Goal: Information Seeking & Learning: Learn about a topic

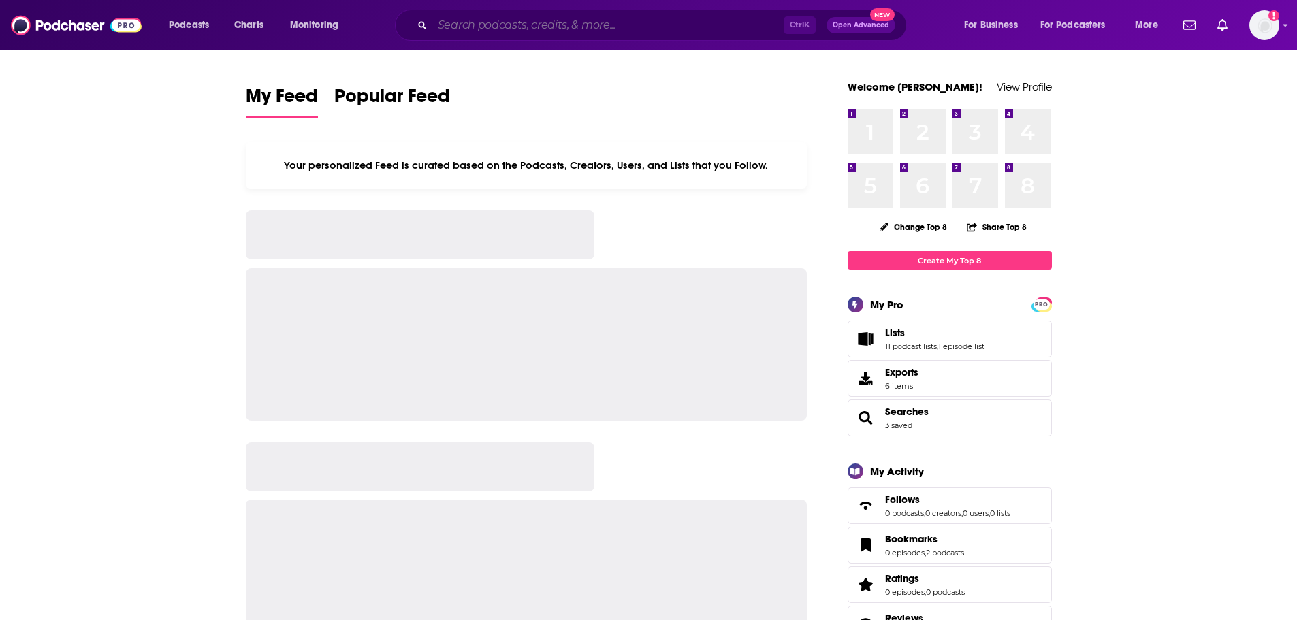
click at [513, 29] on input "Search podcasts, credits, & more..." at bounding box center [607, 25] width 351 height 22
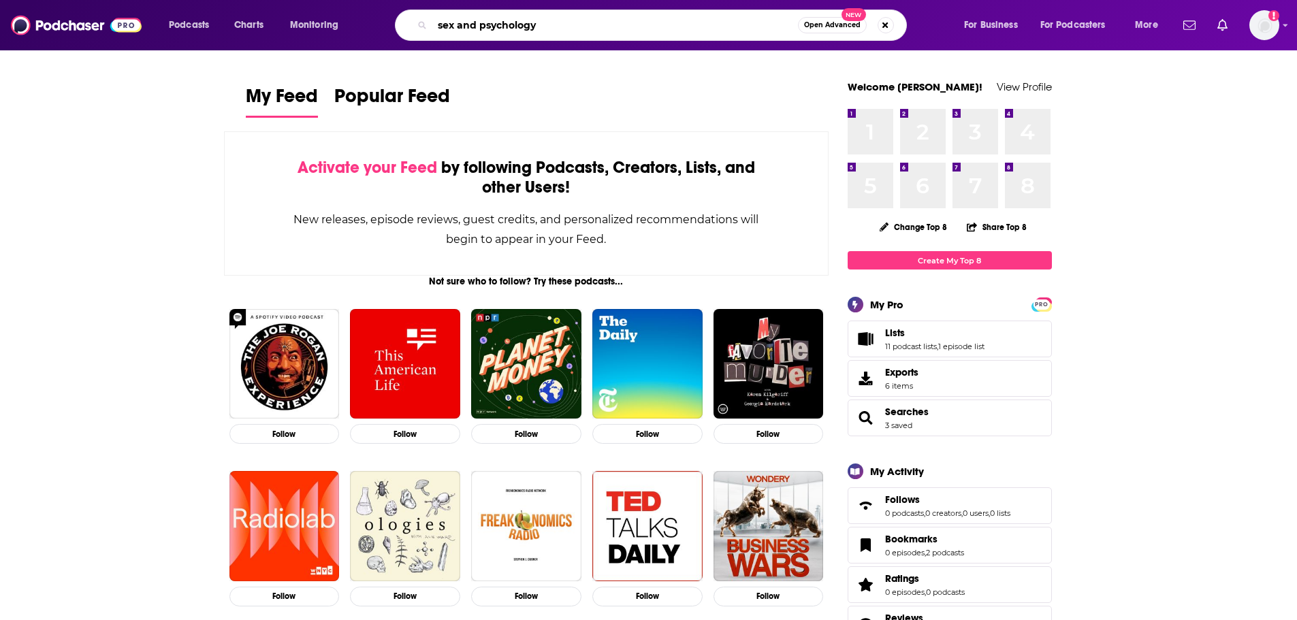
type input "sex and psychology"
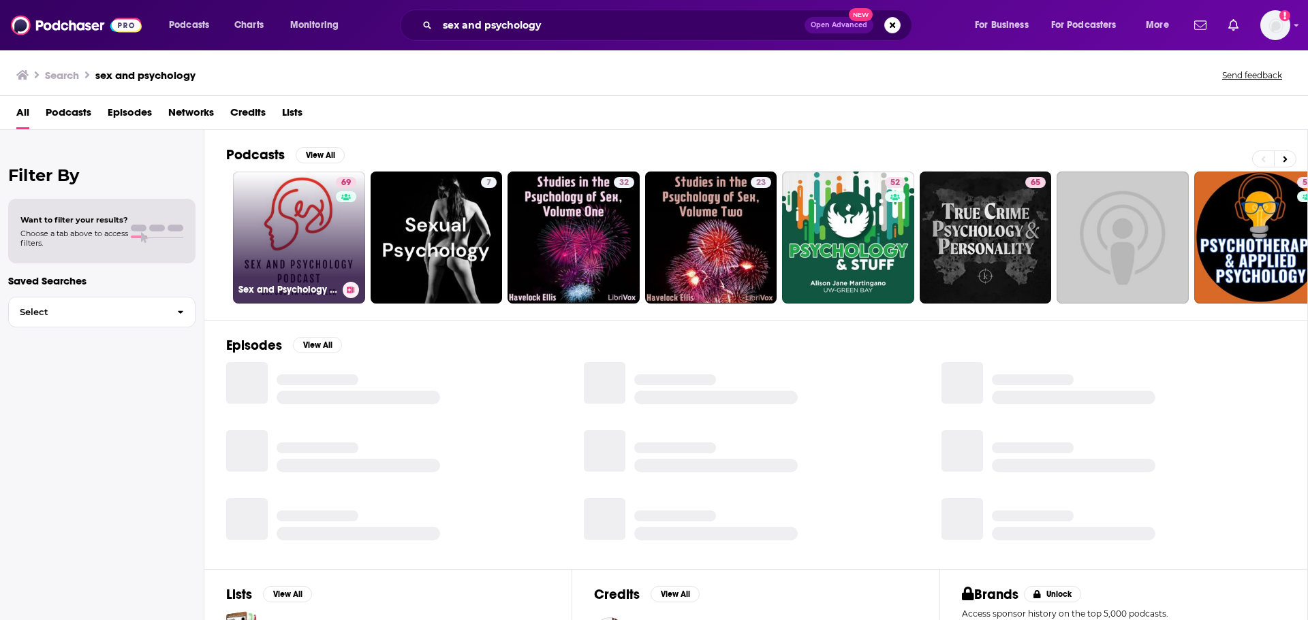
click at [281, 216] on link "69 Sex and Psychology Podcast" at bounding box center [299, 238] width 132 height 132
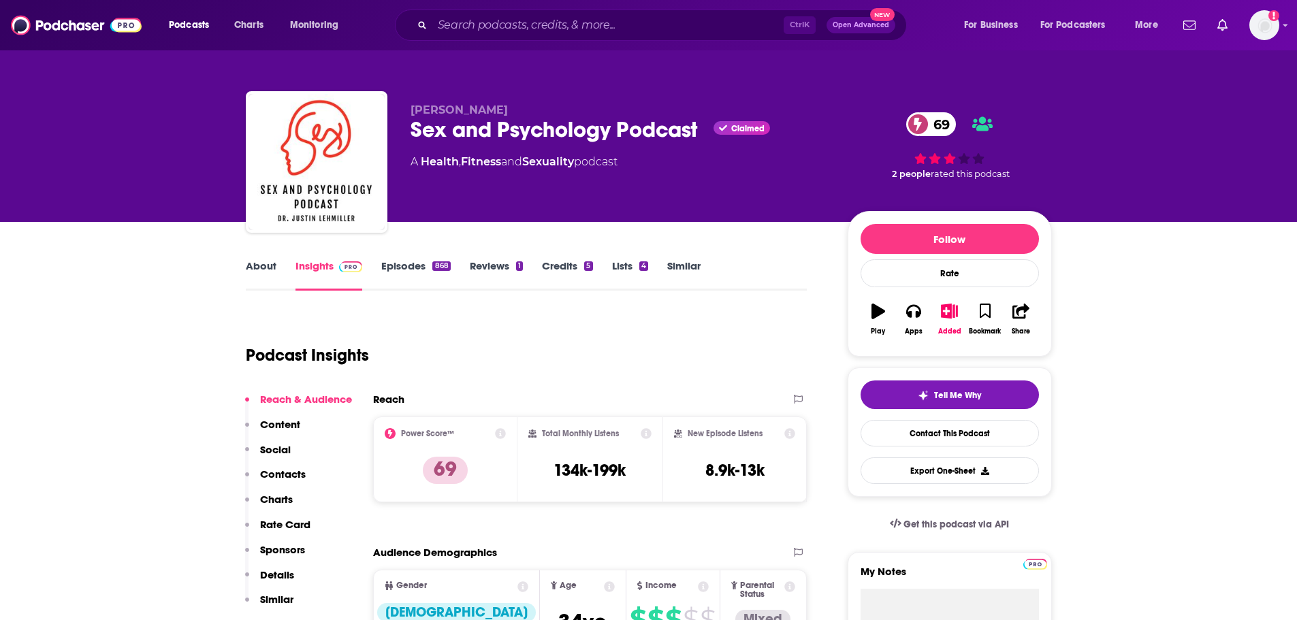
scroll to position [68, 0]
